Goal: Task Accomplishment & Management: Manage account settings

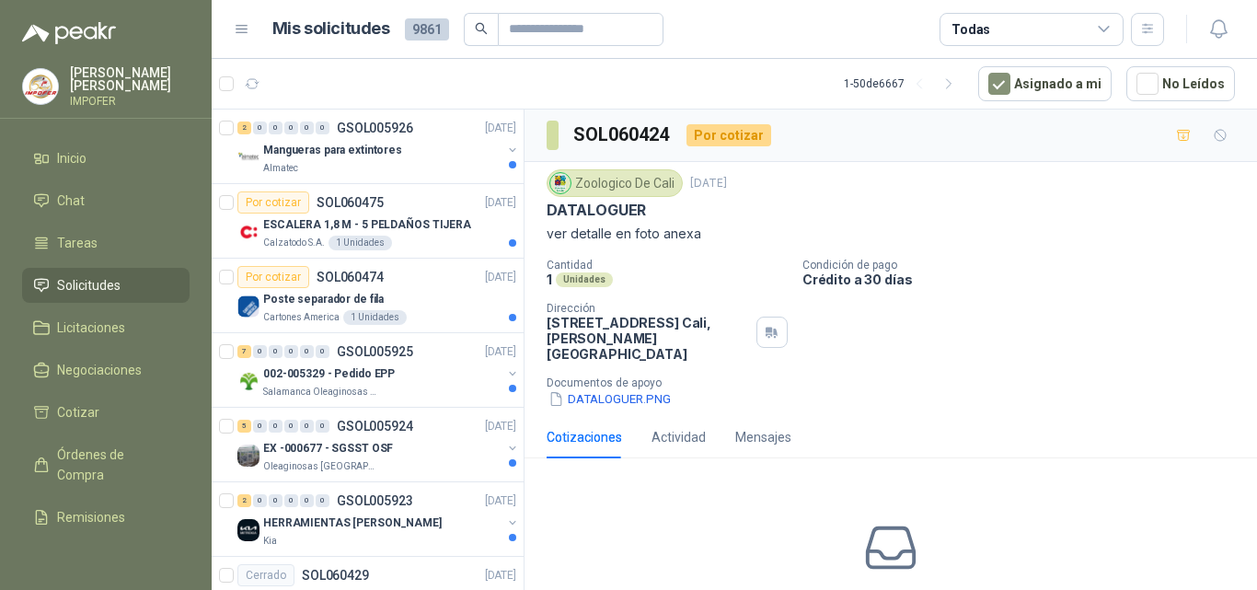
click at [122, 81] on p "[PERSON_NAME]" at bounding box center [130, 79] width 120 height 26
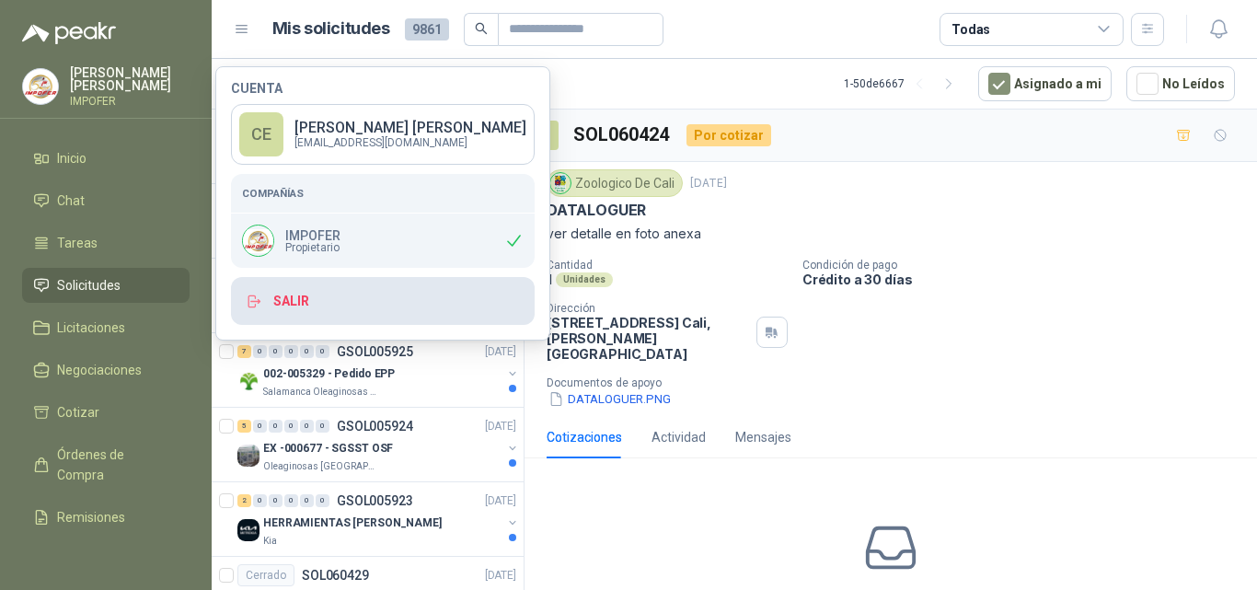
click at [290, 294] on button "Salir" at bounding box center [383, 301] width 304 height 48
